Goal: Check status

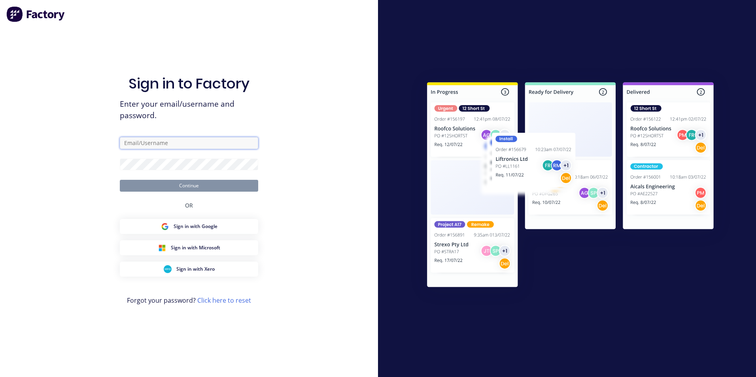
type input "[EMAIL_ADDRESS][DOMAIN_NAME]"
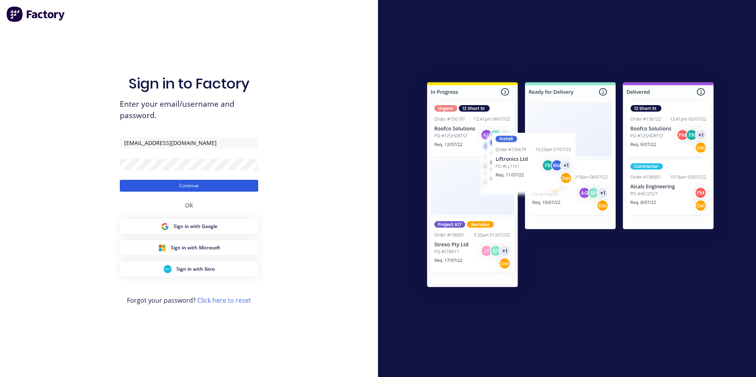
click at [160, 181] on button "Continue" at bounding box center [189, 186] width 138 height 12
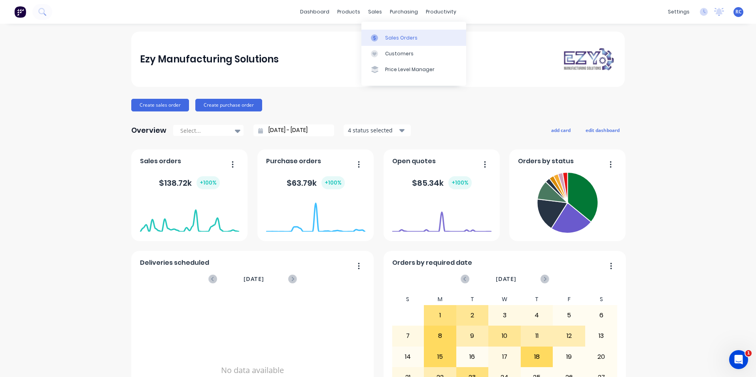
click at [385, 38] on div "Sales Orders" at bounding box center [401, 37] width 32 height 7
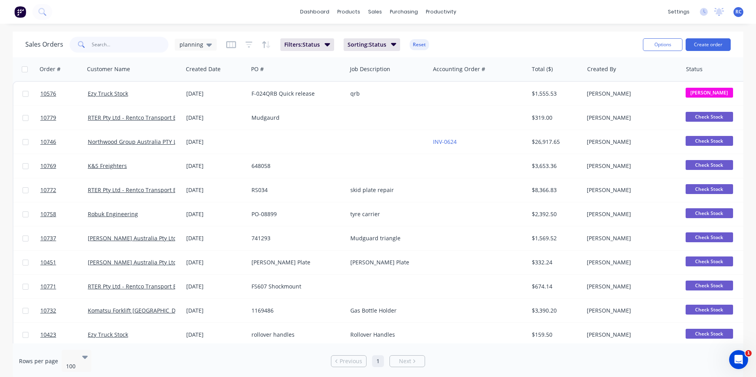
click at [102, 40] on input "text" at bounding box center [130, 45] width 77 height 16
type input "rent"
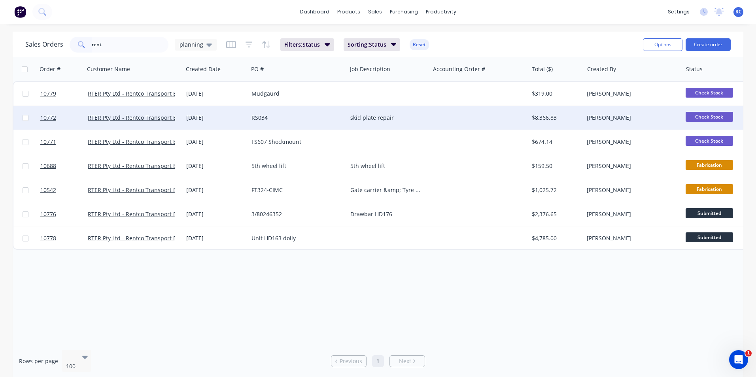
click at [217, 121] on div "[DATE]" at bounding box center [215, 118] width 59 height 8
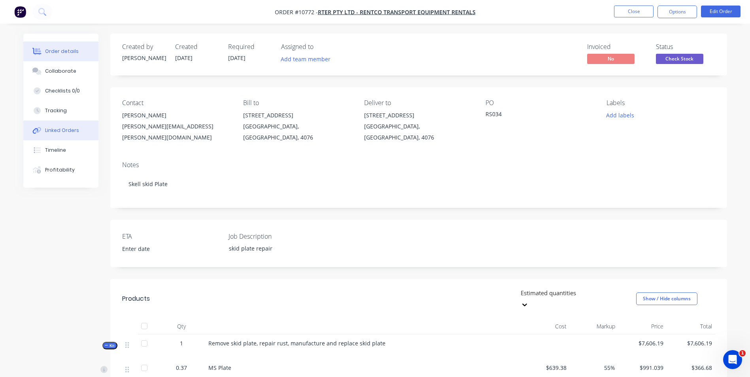
drag, startPoint x: 64, startPoint y: 147, endPoint x: 63, endPoint y: 134, distance: 13.1
click at [63, 134] on div "Order details Collaborate Checklists 0/0 Tracking Linked Orders Timeline Profit…" at bounding box center [60, 111] width 75 height 154
click at [63, 134] on div "Linked Orders" at bounding box center [62, 130] width 34 height 7
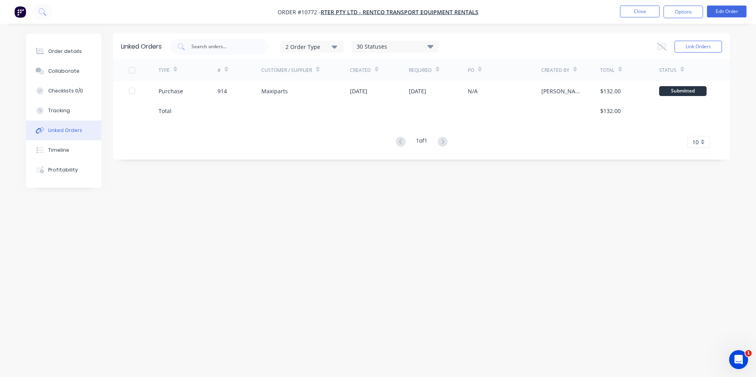
click at [239, 333] on div "Order details Collaborate Checklists 0/0 Tracking Linked Orders Timeline Profit…" at bounding box center [378, 188] width 756 height 377
